Goal: Transaction & Acquisition: Purchase product/service

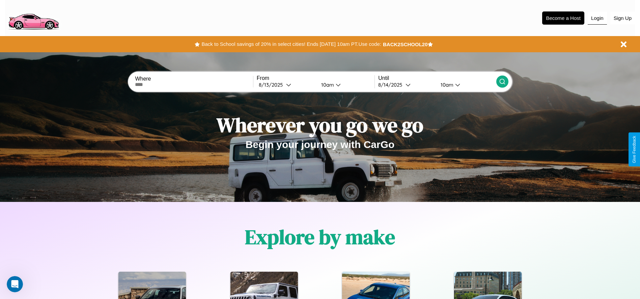
click at [597, 18] on button "Login" at bounding box center [597, 18] width 19 height 13
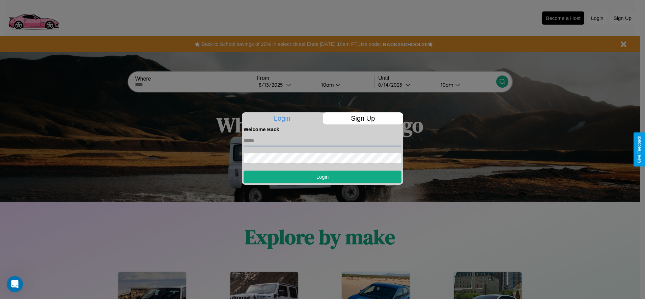
click at [323, 141] on input "text" at bounding box center [323, 141] width 158 height 11
type input "**********"
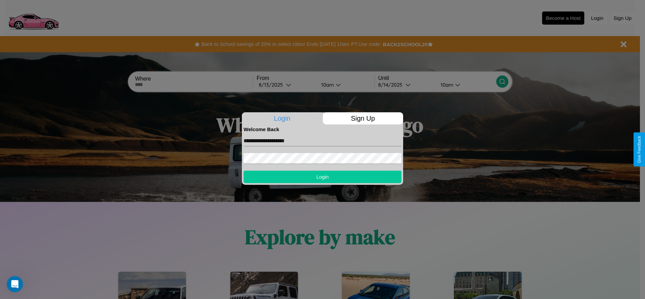
click at [323, 177] on button "Login" at bounding box center [323, 177] width 158 height 12
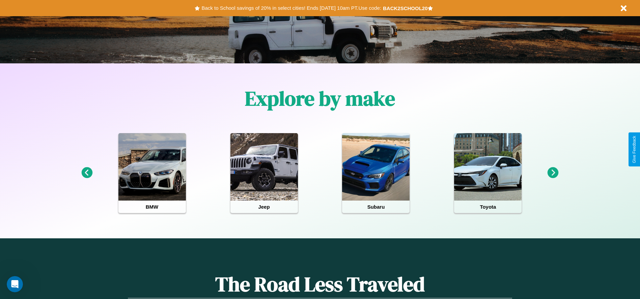
scroll to position [140, 0]
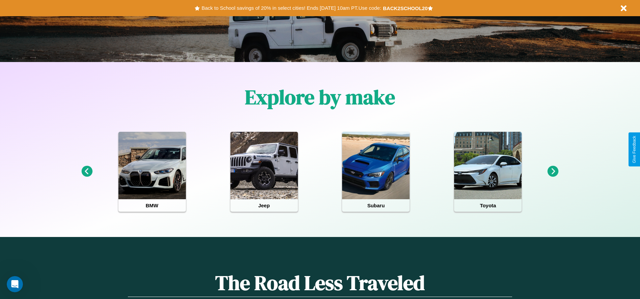
click at [553, 172] on icon at bounding box center [553, 171] width 11 height 11
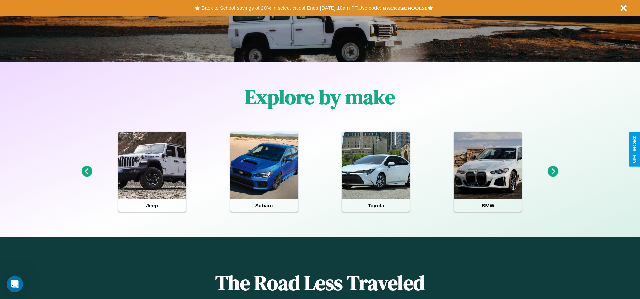
click at [87, 172] on icon at bounding box center [86, 171] width 11 height 11
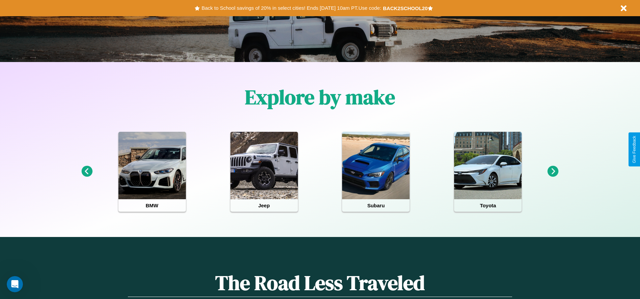
click at [87, 172] on icon at bounding box center [86, 171] width 11 height 11
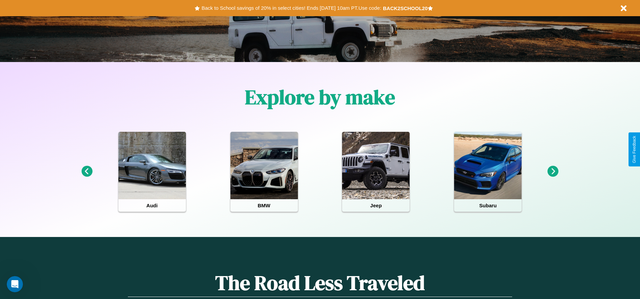
click at [87, 172] on icon at bounding box center [86, 171] width 11 height 11
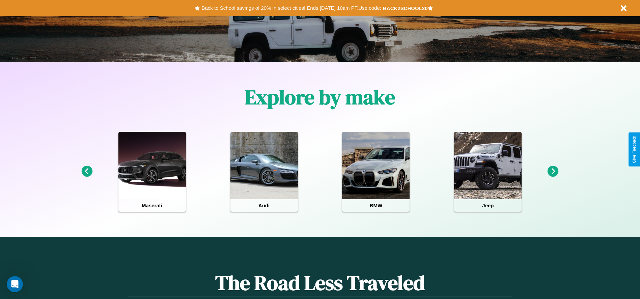
click at [553, 172] on icon at bounding box center [553, 171] width 11 height 11
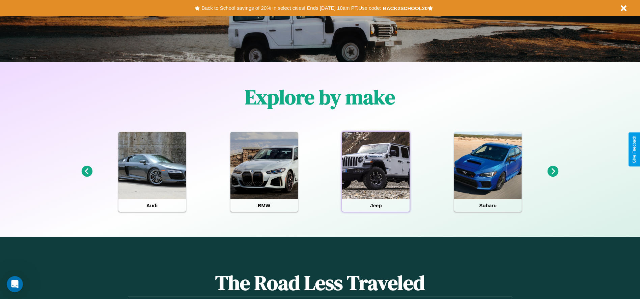
click at [376, 172] on div at bounding box center [375, 165] width 67 height 67
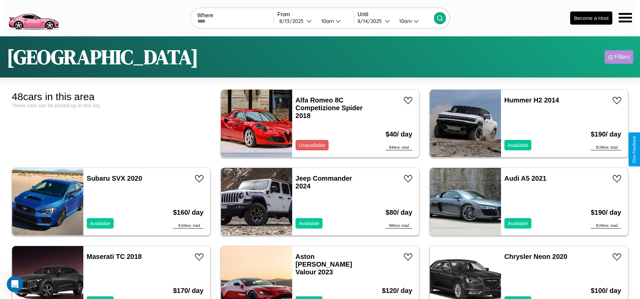
click at [619, 57] on div "Filters" at bounding box center [623, 57] width 16 height 7
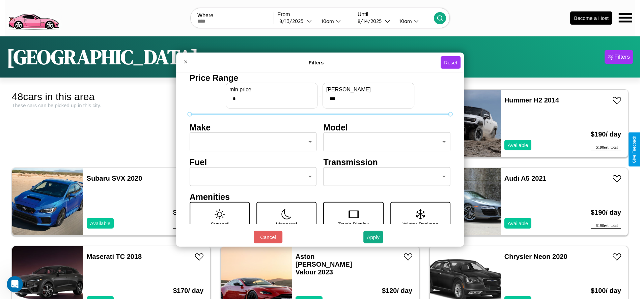
click at [251, 142] on body "CarGo Where From [DATE] 10am Until [DATE] 10am Become a Host [GEOGRAPHIC_DATA] …" at bounding box center [320, 170] width 640 height 341
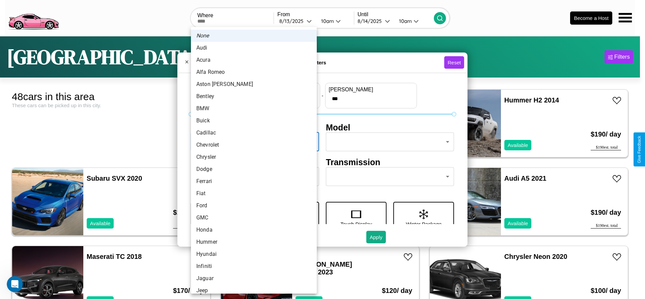
click at [251, 121] on li "Buick" at bounding box center [254, 121] width 126 height 12
type input "*****"
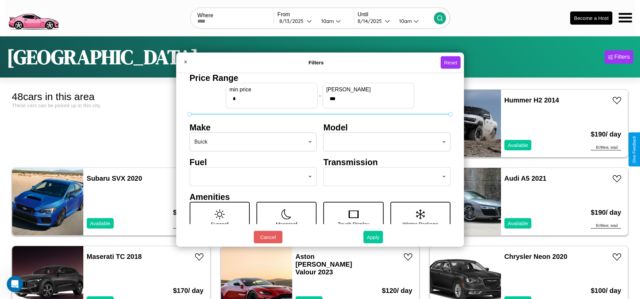
click at [374, 237] on button "Apply" at bounding box center [373, 237] width 20 height 12
